Goal: Information Seeking & Learning: Learn about a topic

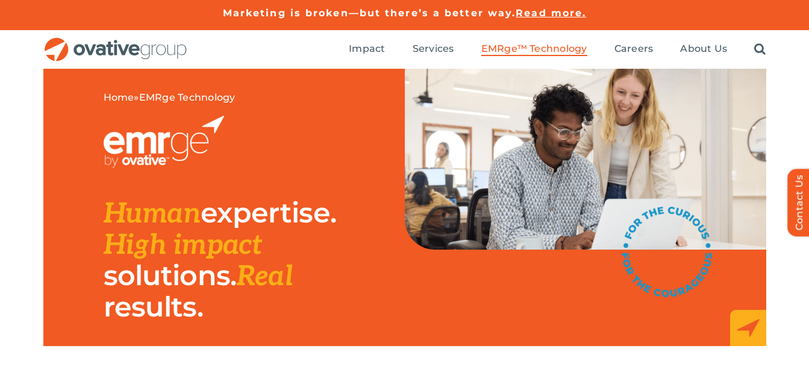
click at [797, 115] on div "Home » EMRge Technology Human expertise. High impact solutions. Real results." at bounding box center [404, 231] width 809 height 325
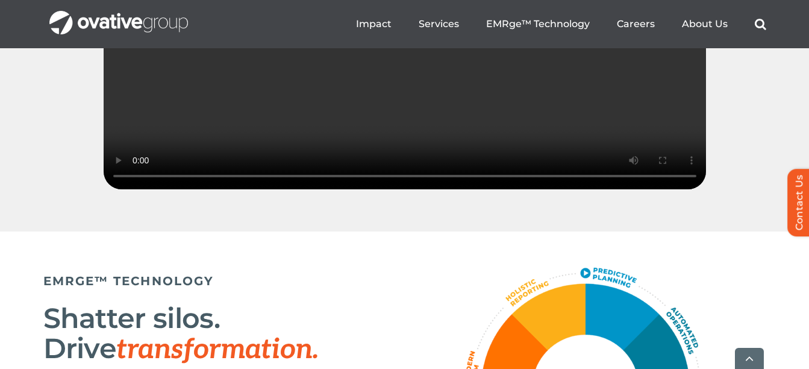
scroll to position [1946, 0]
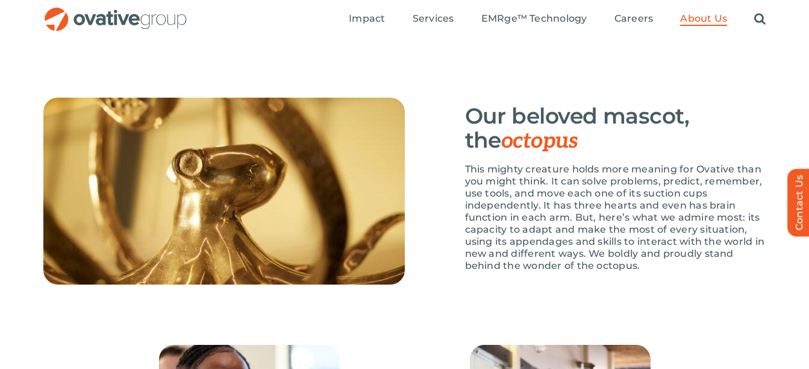
scroll to position [1761, 0]
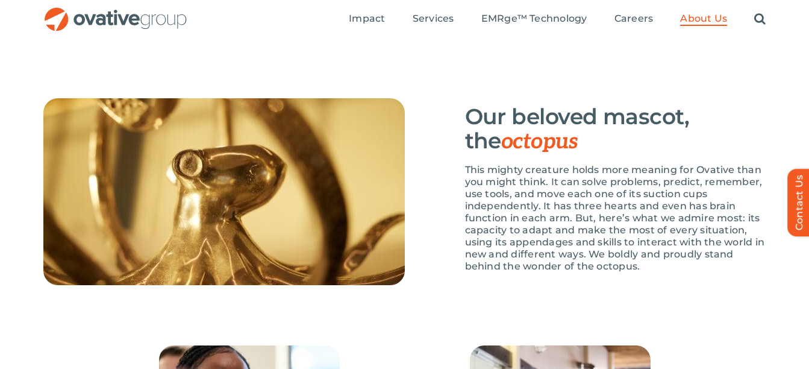
click at [436, 255] on div "Our beloved mascot, the octopus This mighty creature holds more meaning for Ova…" at bounding box center [586, 191] width 362 height 187
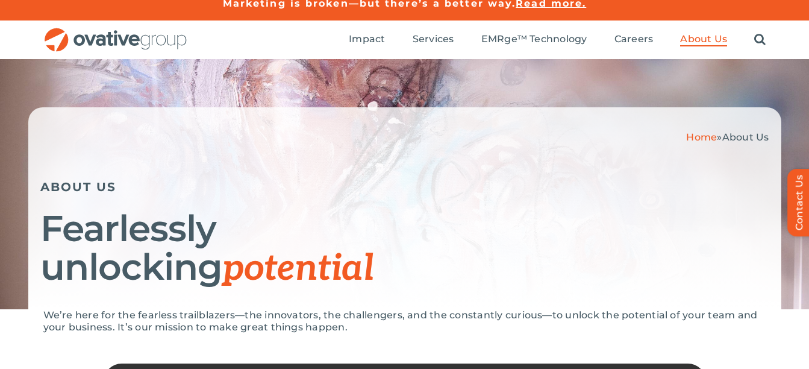
scroll to position [0, 0]
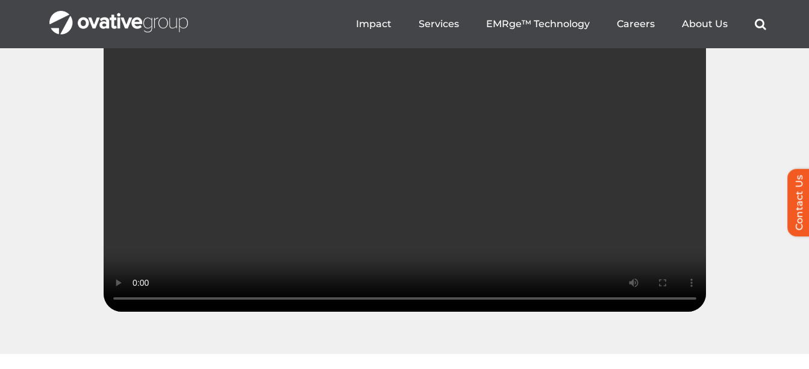
scroll to position [1800, 0]
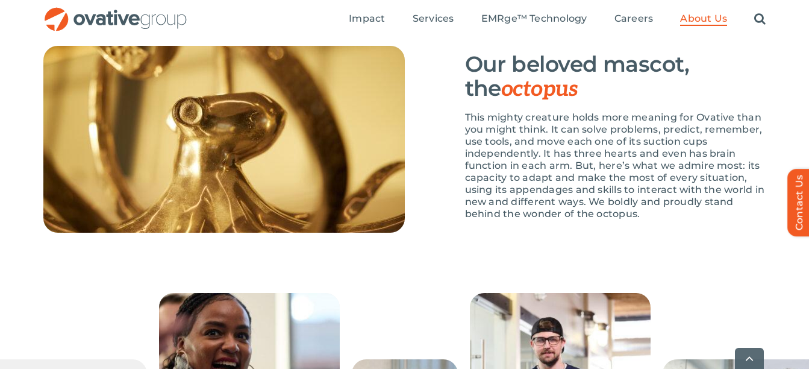
scroll to position [1852, 0]
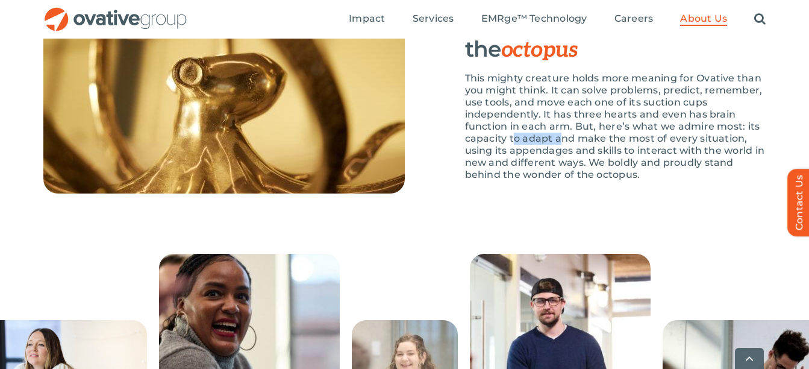
drag, startPoint x: 512, startPoint y: 174, endPoint x: 562, endPoint y: 172, distance: 50.1
click at [562, 172] on p "This mighty creature holds more meaning for Ovative than you might think. It ca…" at bounding box center [615, 126] width 301 height 108
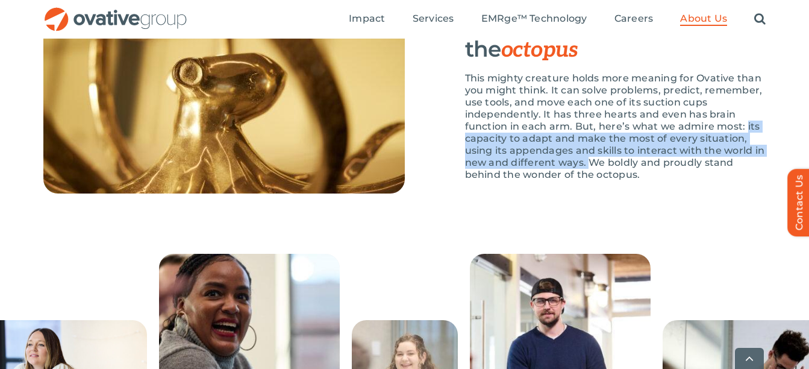
drag, startPoint x: 745, startPoint y: 162, endPoint x: 588, endPoint y: 202, distance: 162.3
click at [588, 181] on p "This mighty creature holds more meaning for Ovative than you might think. It ca…" at bounding box center [615, 126] width 301 height 108
copy p "its capacity to adapt and make the most of every situation, using its appendage…"
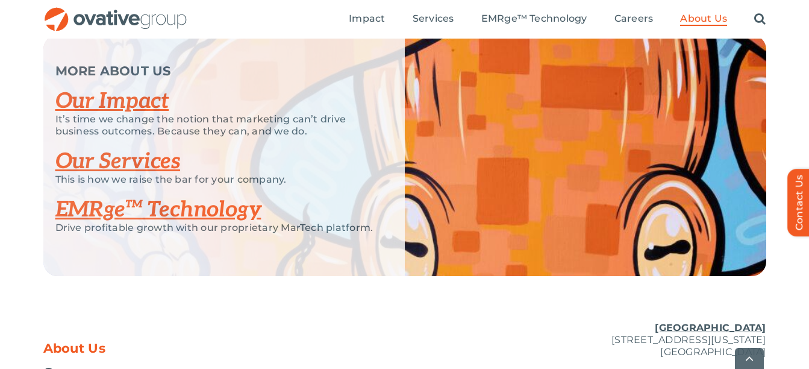
scroll to position [2542, 0]
click at [116, 27] on img "OG_Full_horizontal_RGB" at bounding box center [115, 19] width 145 height 25
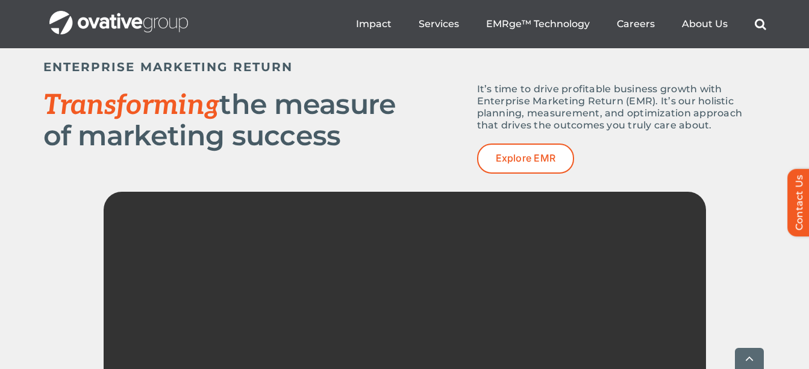
scroll to position [1627, 0]
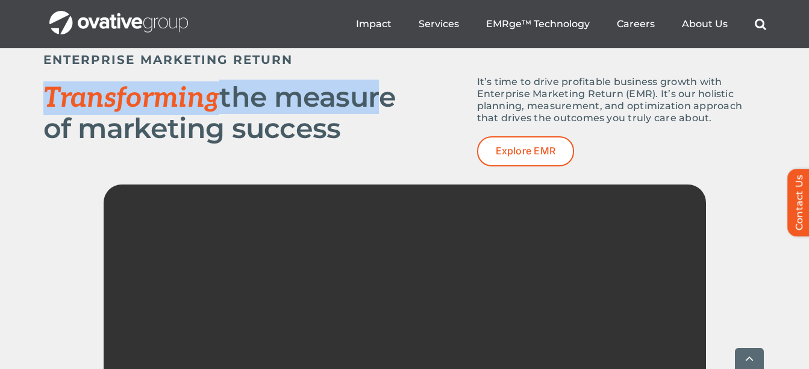
drag, startPoint x: 43, startPoint y: 94, endPoint x: 379, endPoint y: 96, distance: 335.7
click at [379, 96] on h2 "Transforming the measure of marketing success" at bounding box center [224, 112] width 362 height 61
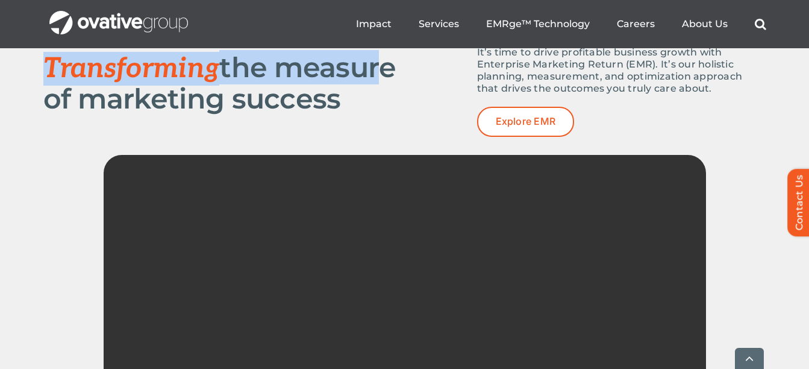
scroll to position [1670, 0]
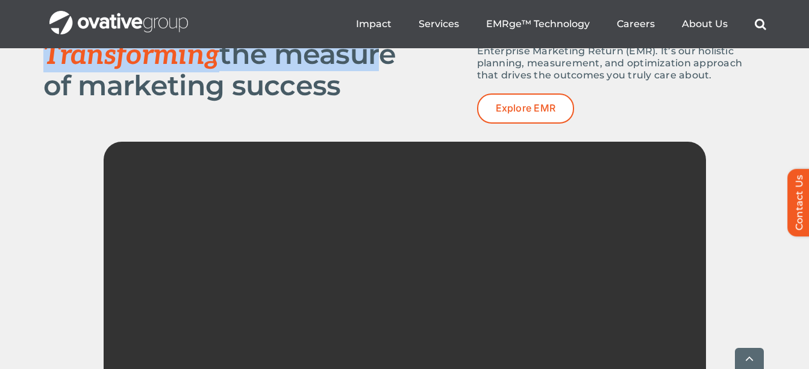
click at [409, 149] on video "Sorry, your browser doesn't support embedded videos." at bounding box center [405, 292] width 603 height 301
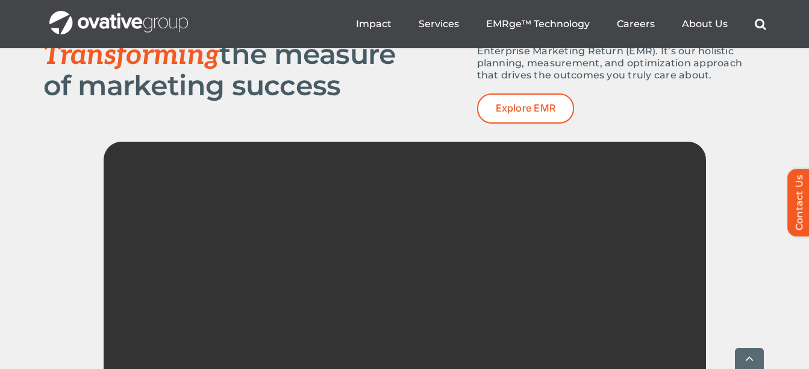
click at [371, 92] on h2 "Transforming the measure of marketing success" at bounding box center [224, 69] width 362 height 61
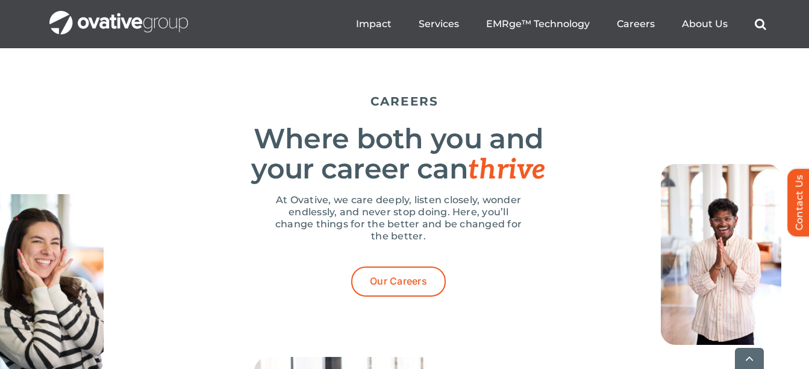
scroll to position [3724, 0]
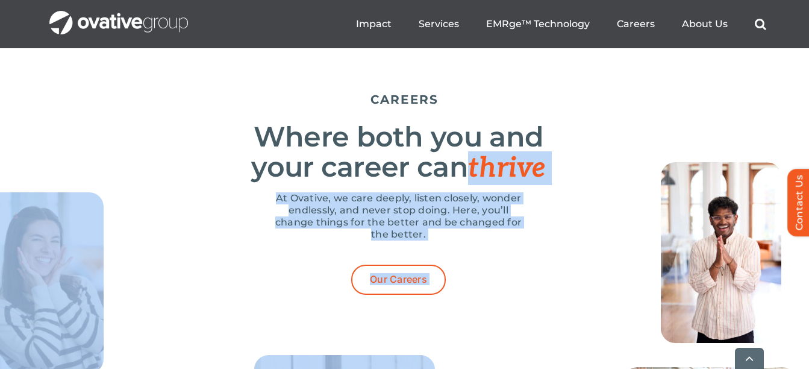
drag, startPoint x: 474, startPoint y: 203, endPoint x: 532, endPoint y: 206, distance: 57.3
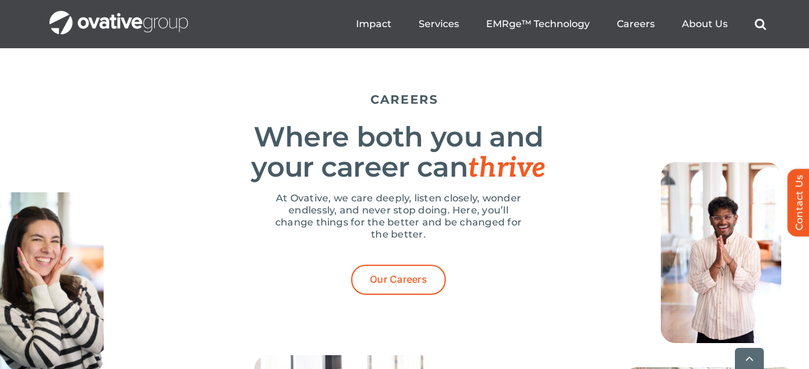
drag, startPoint x: 532, startPoint y: 206, endPoint x: 430, endPoint y: 195, distance: 102.4
click at [430, 183] on h2 "Where both you and your career can thrive" at bounding box center [398, 152] width 735 height 61
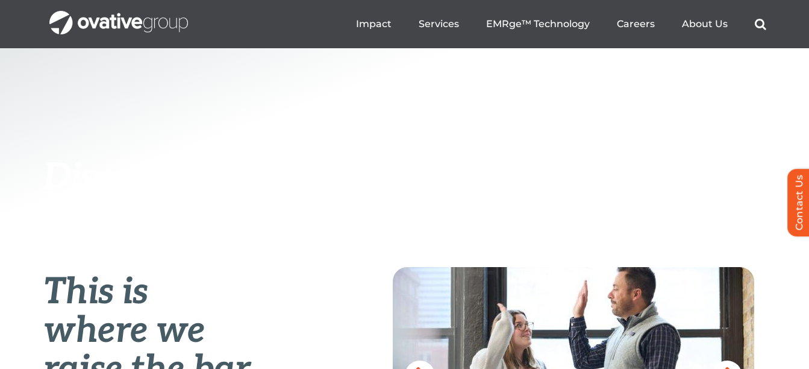
scroll to position [216, 0]
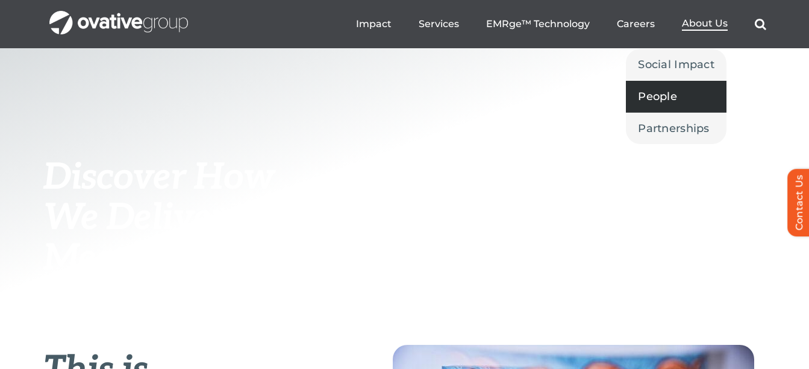
click at [673, 102] on span "People" at bounding box center [657, 96] width 39 height 17
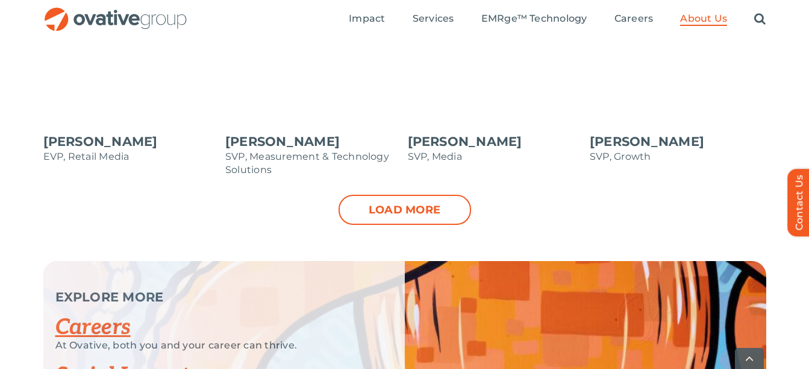
scroll to position [1375, 0]
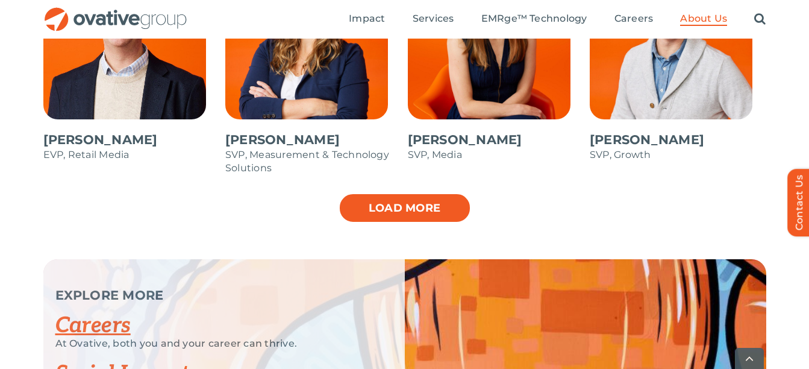
click at [419, 219] on link "Load more" at bounding box center [405, 208] width 133 height 30
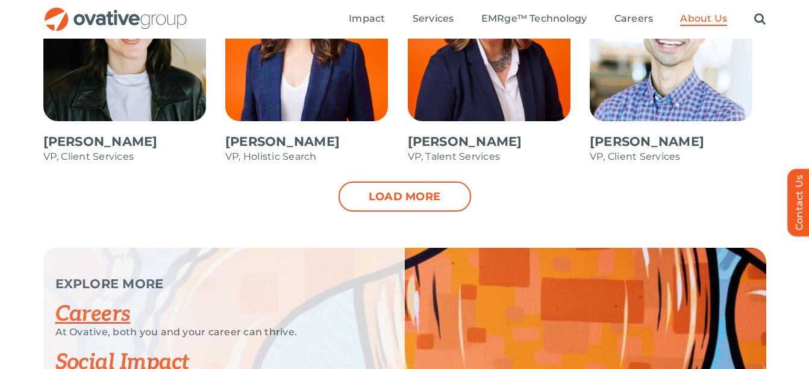
scroll to position [1857, 0]
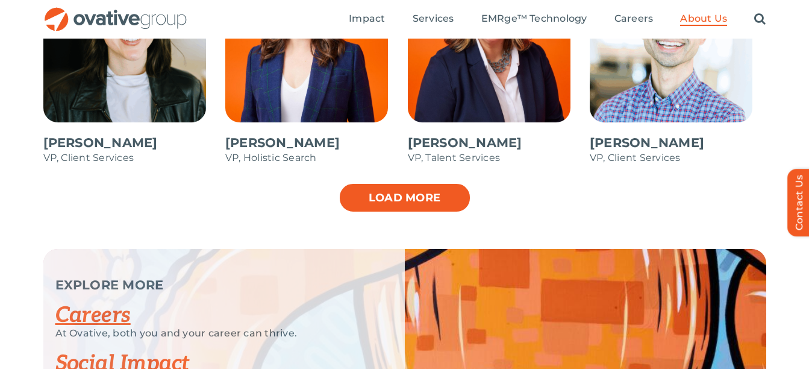
click at [423, 196] on link "Load more" at bounding box center [405, 198] width 133 height 30
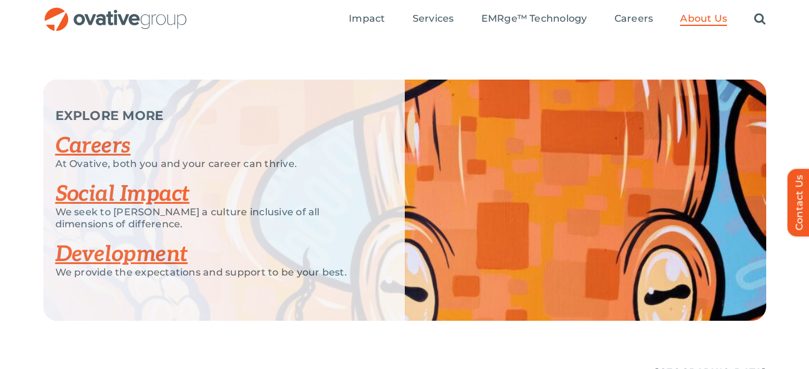
scroll to position [2225, 0]
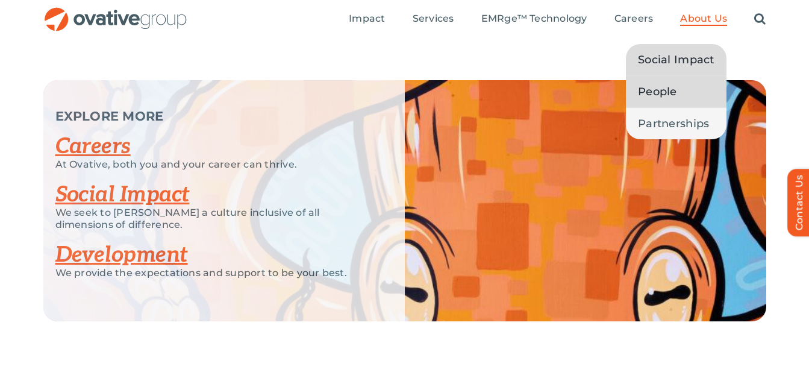
click at [691, 65] on span "Social Impact" at bounding box center [676, 59] width 77 height 17
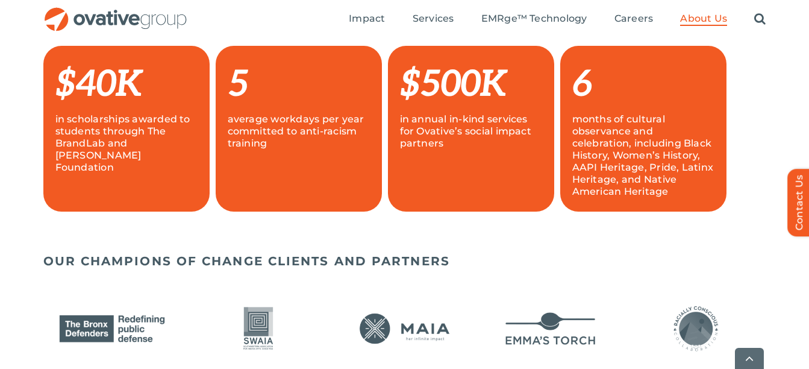
scroll to position [850, 0]
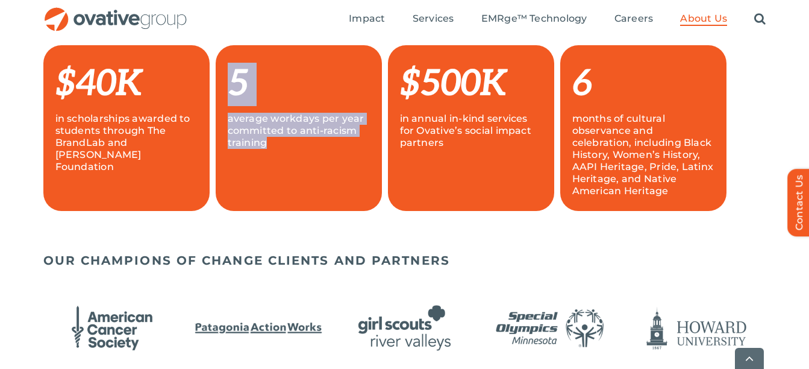
drag, startPoint x: 233, startPoint y: 78, endPoint x: 350, endPoint y: 156, distance: 139.9
click at [350, 156] on div "5 average workdays per year committed to anti-racism training" at bounding box center [299, 128] width 142 height 142
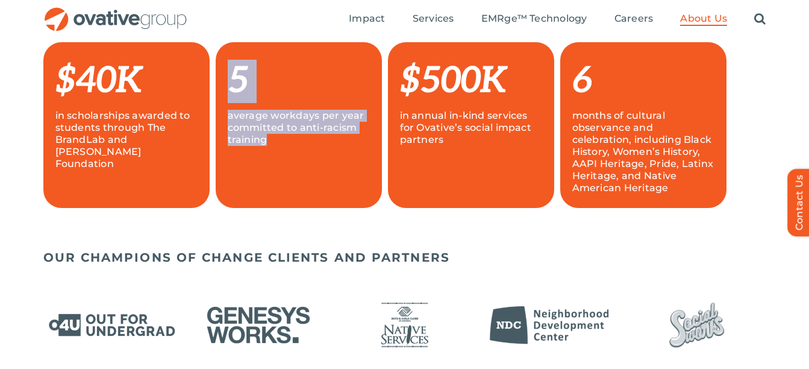
scroll to position [839, 0]
